Goal: Task Accomplishment & Management: Use online tool/utility

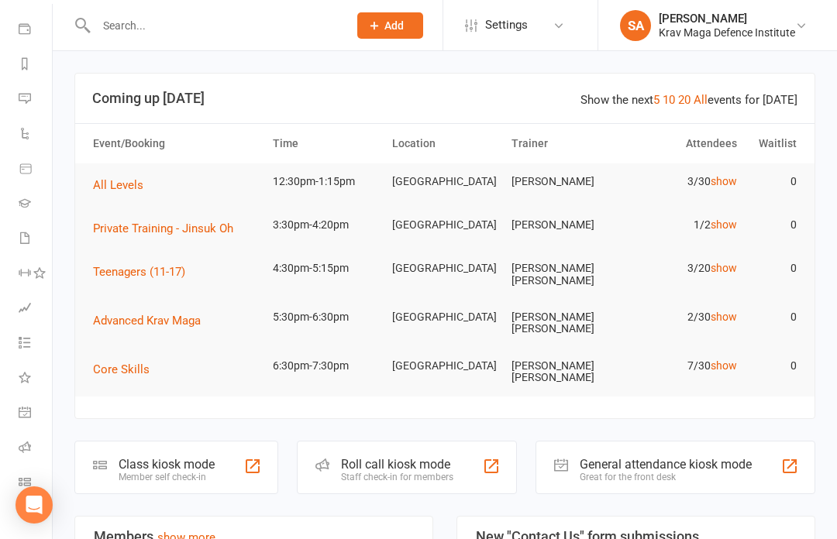
scroll to position [174, 0]
click at [22, 334] on icon at bounding box center [25, 338] width 12 height 12
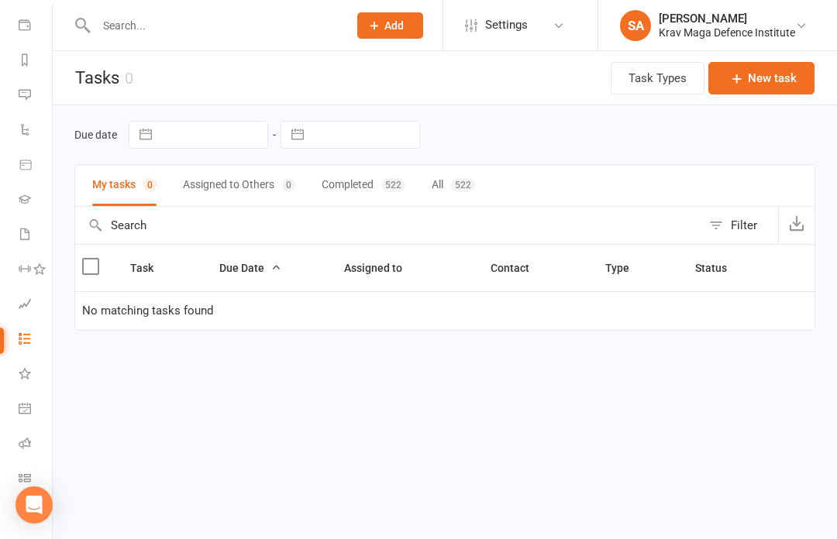
click at [22, 473] on icon at bounding box center [25, 478] width 12 height 12
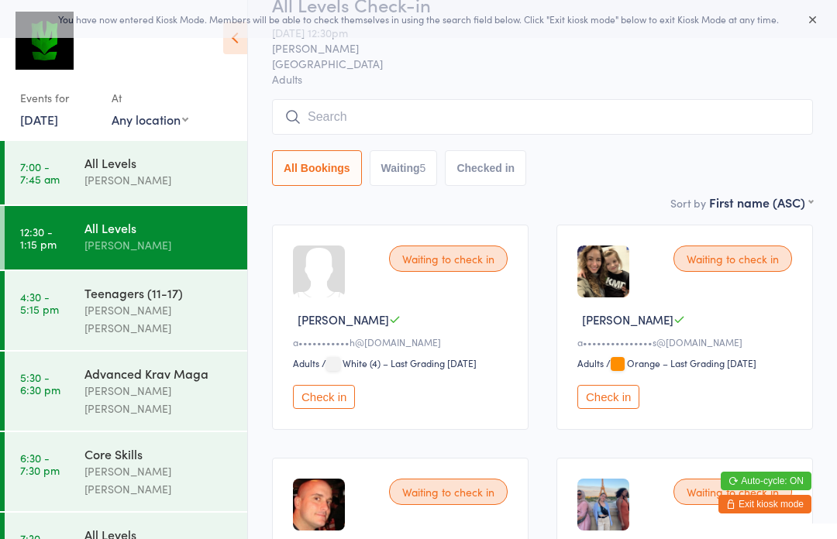
scroll to position [49, 0]
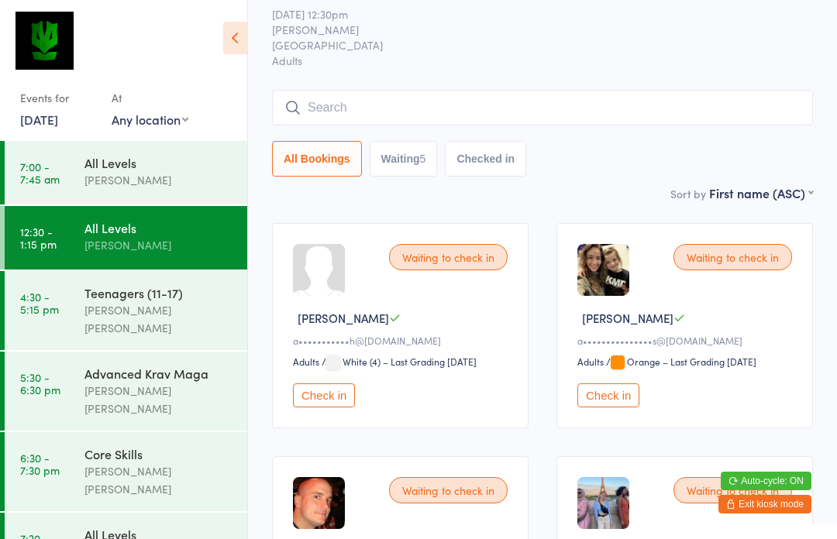
click at [610, 402] on button "Check in" at bounding box center [608, 396] width 62 height 24
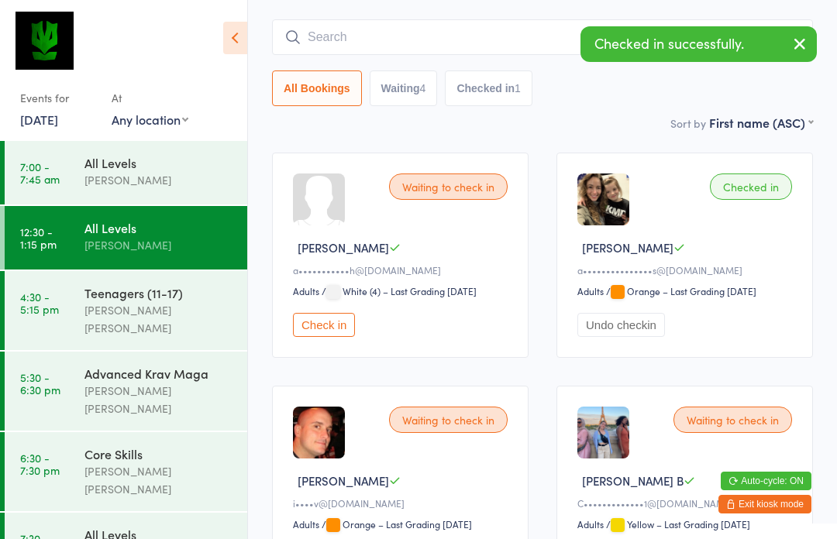
scroll to position [92, 0]
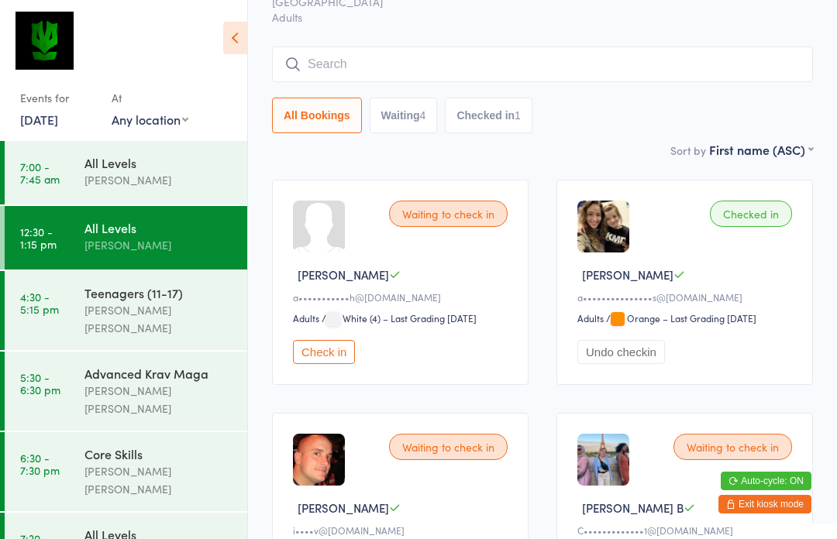
click at [323, 364] on button "Check in" at bounding box center [324, 352] width 62 height 24
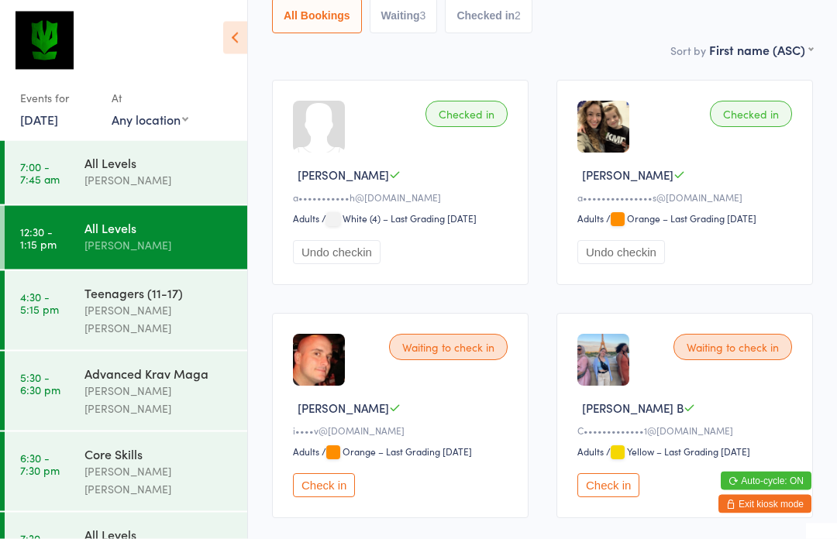
scroll to position [192, 0]
click at [614, 497] on button "Check in" at bounding box center [608, 485] width 62 height 24
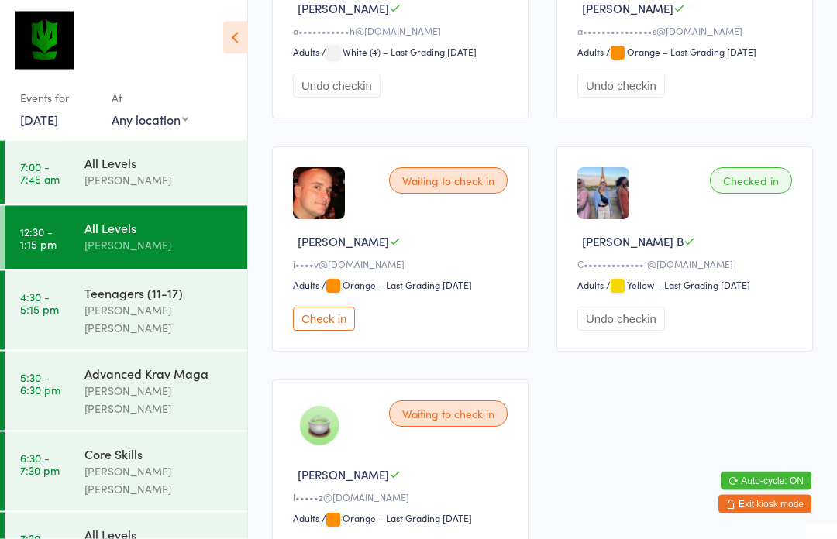
scroll to position [364, 0]
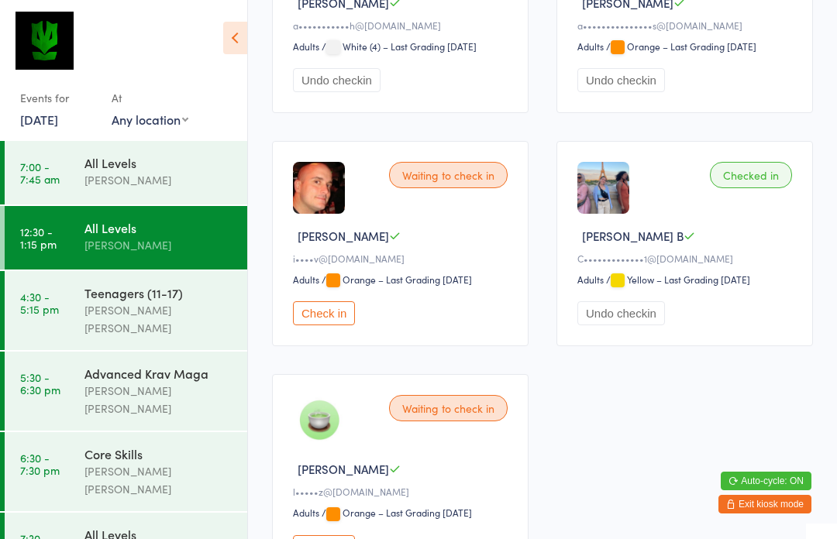
click at [308, 539] on button "Check in" at bounding box center [324, 547] width 62 height 24
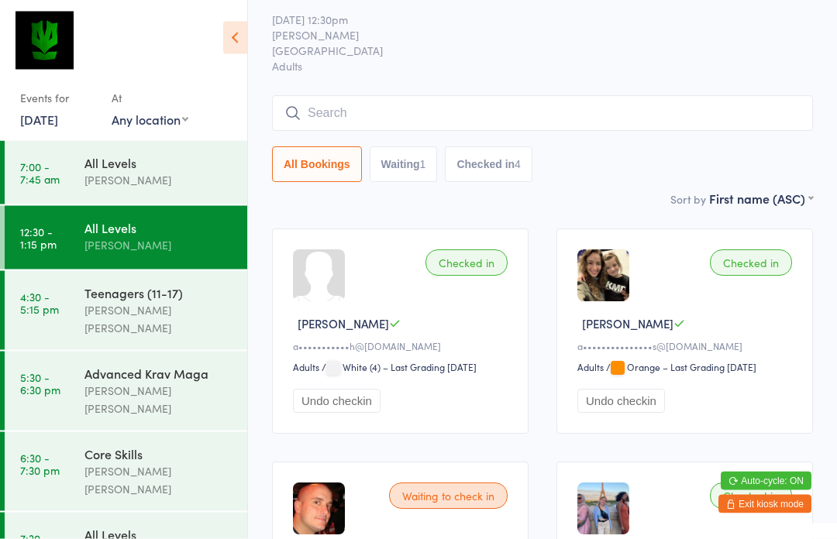
scroll to position [0, 0]
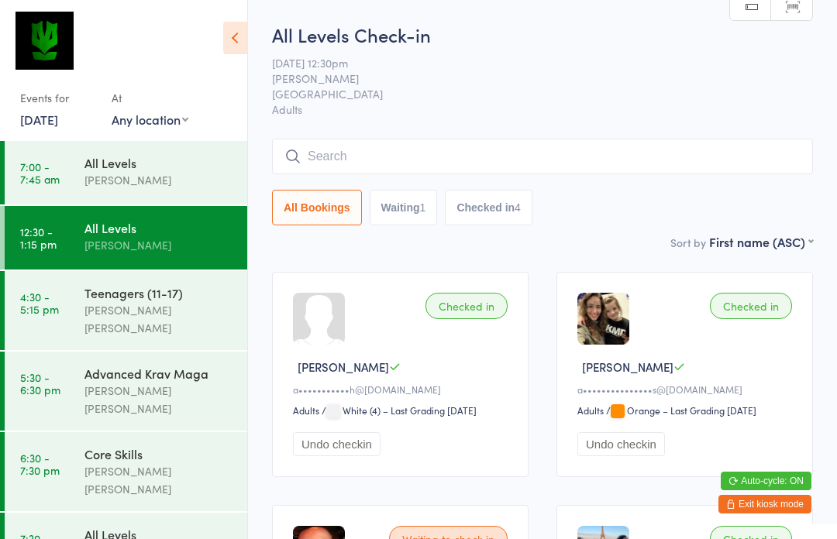
click at [337, 150] on input "search" at bounding box center [542, 157] width 541 height 36
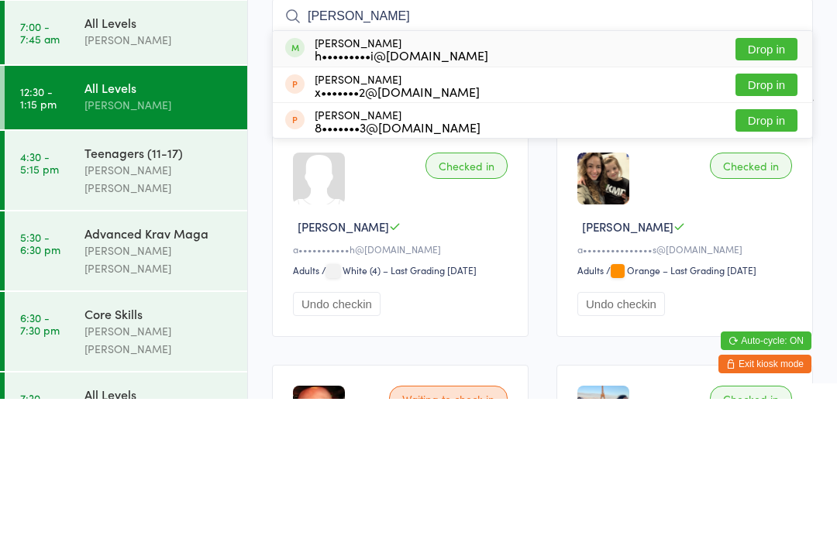
type input "Yuki"
click at [463, 171] on div "YUKI ISHIOKA h•••••••••i@yahoo.co.jp Drop in" at bounding box center [542, 189] width 539 height 36
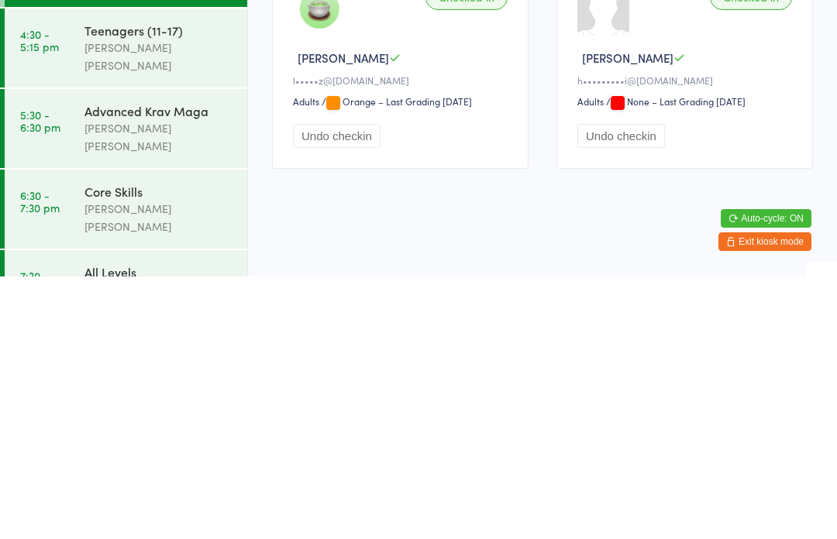
scroll to position [537, 0]
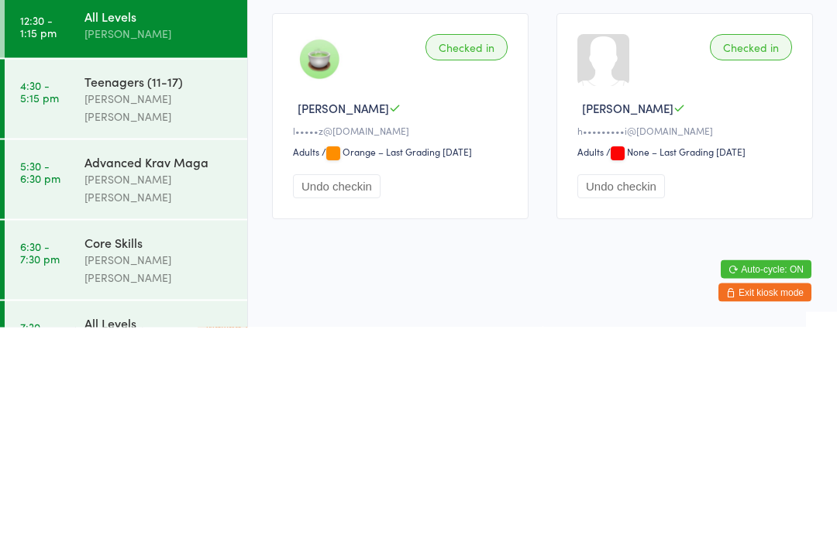
click at [742, 246] on div "Checked in" at bounding box center [751, 259] width 82 height 26
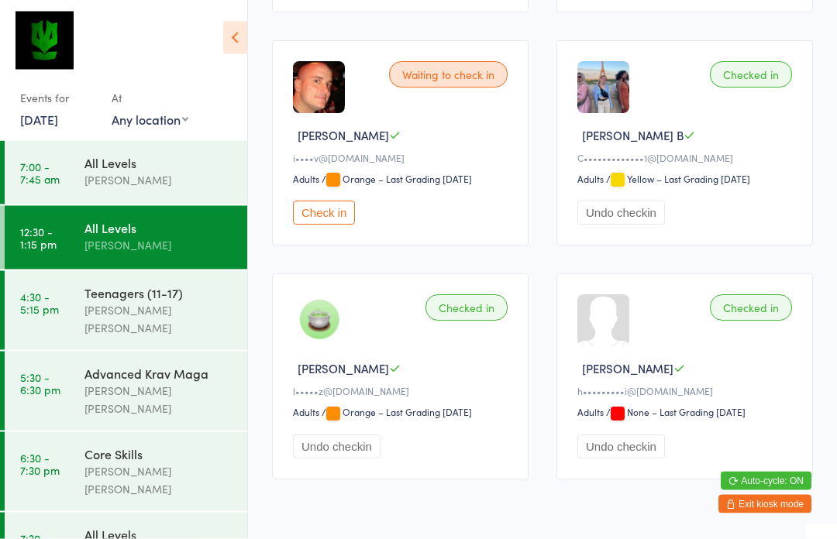
scroll to position [486, 0]
